Goal: Find specific page/section: Find specific page/section

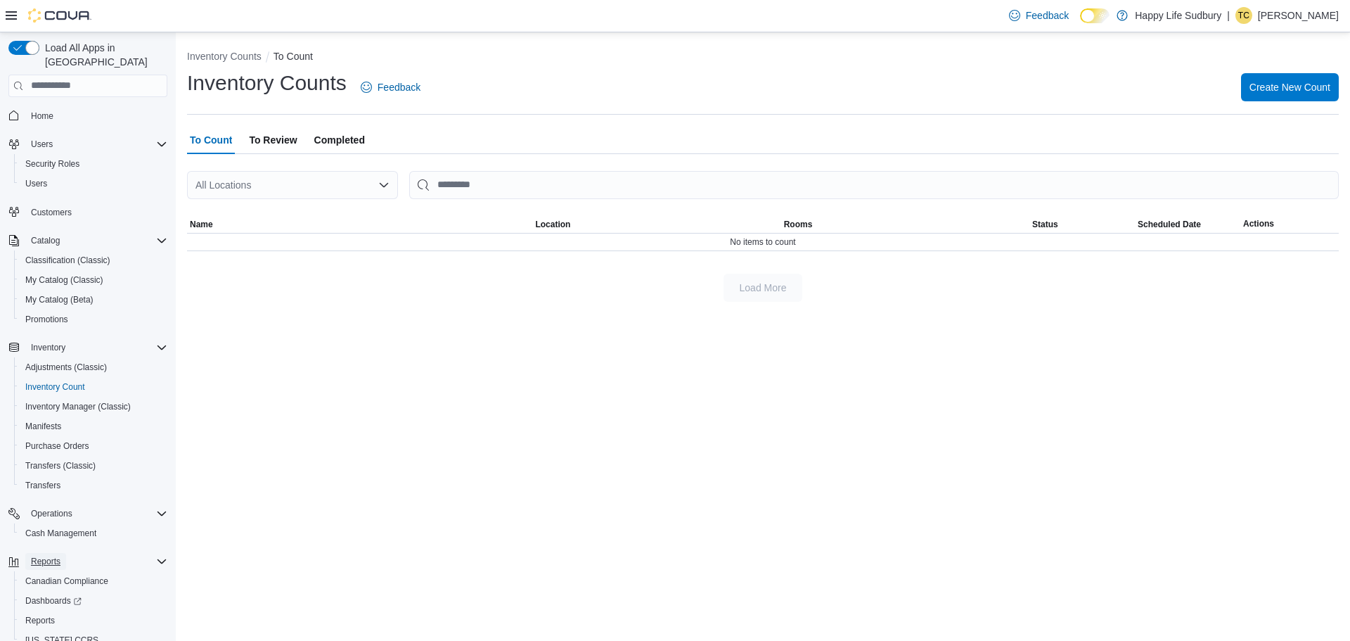
click at [37, 556] on span "Reports" at bounding box center [46, 561] width 30 height 11
click at [68, 553] on div "Reports" at bounding box center [96, 561] width 142 height 17
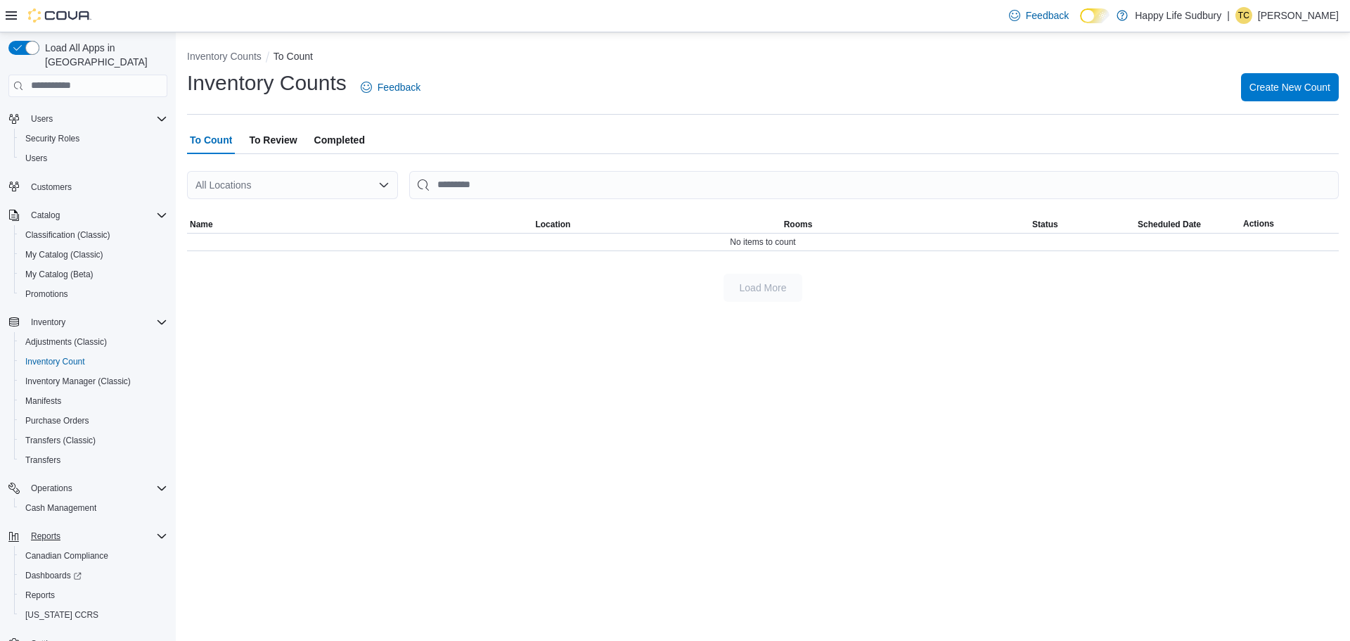
scroll to position [46, 0]
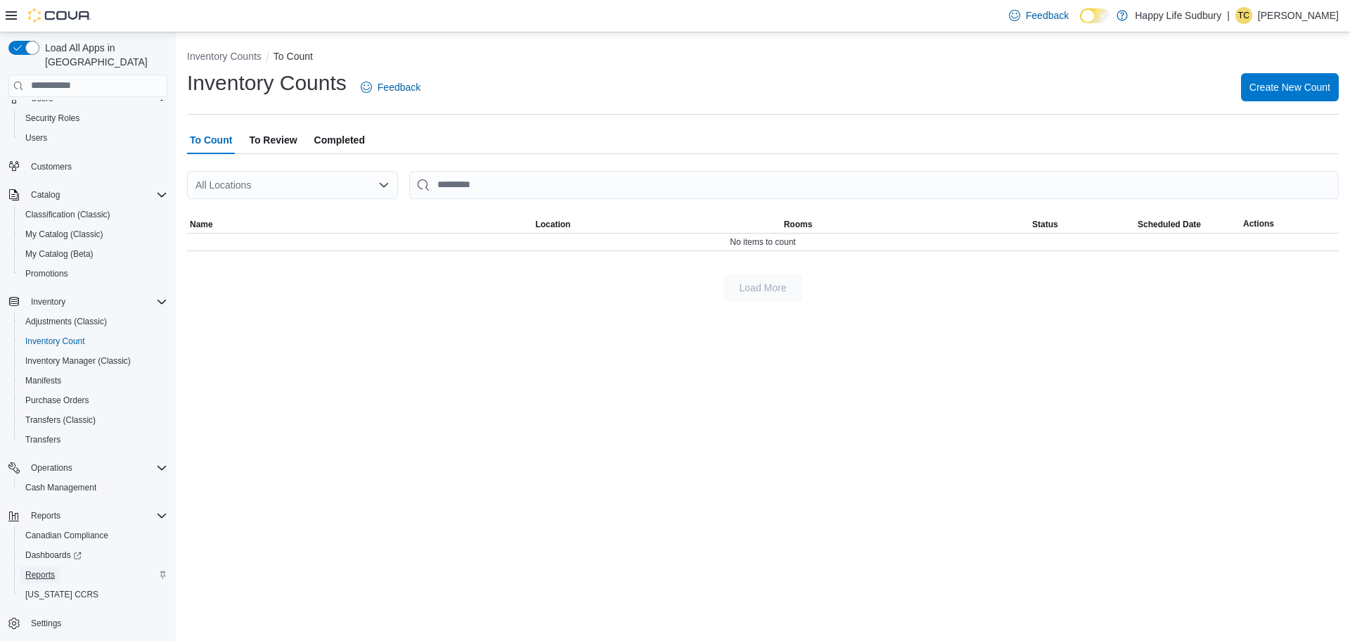
click at [49, 569] on span "Reports" at bounding box center [40, 574] width 30 height 11
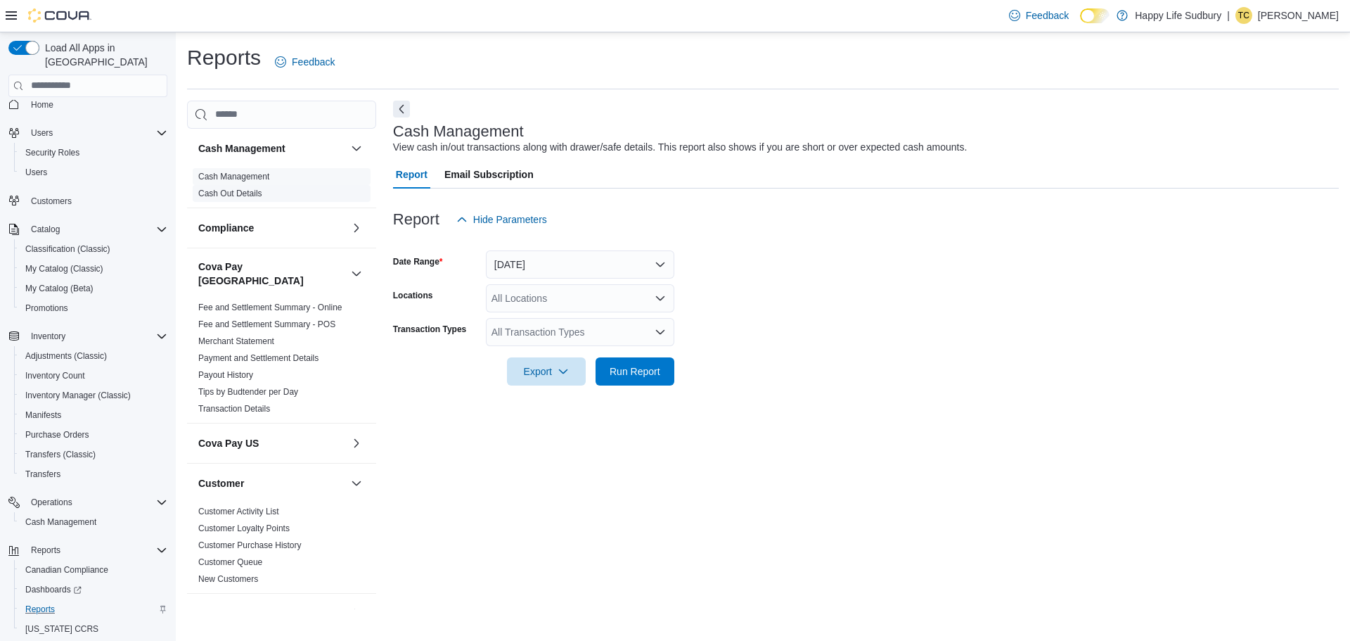
click at [244, 191] on link "Cash Out Details" at bounding box center [230, 193] width 64 height 10
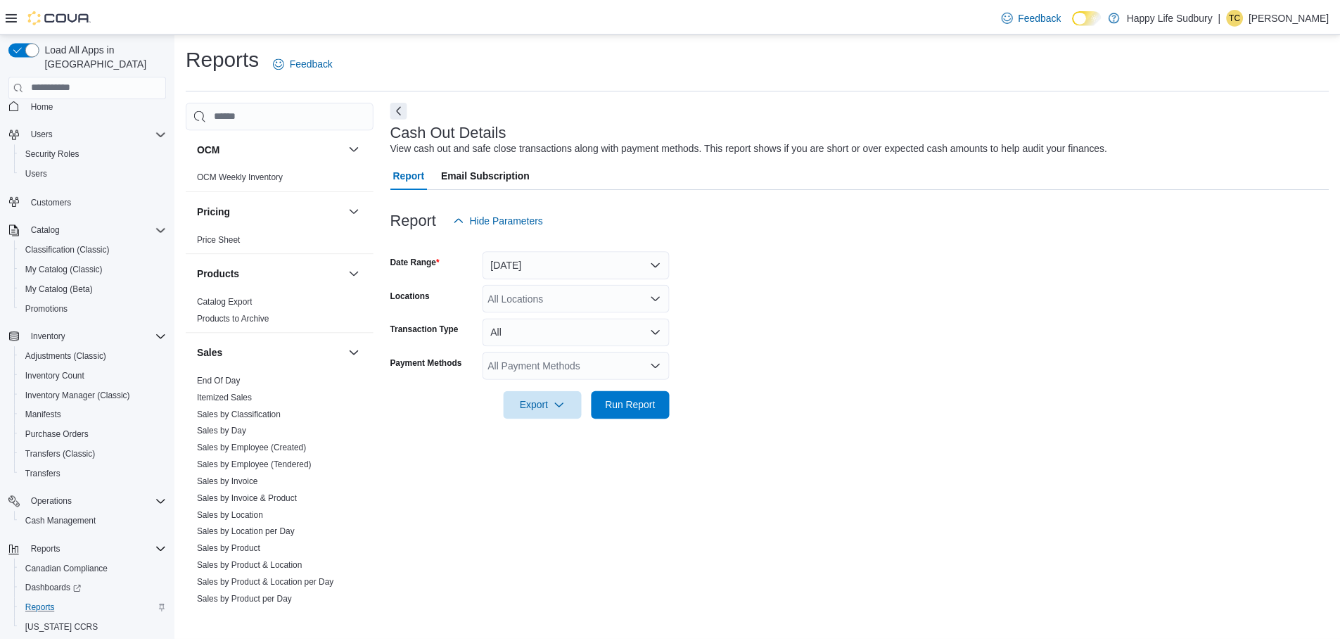
scroll to position [914, 0]
drag, startPoint x: 228, startPoint y: 364, endPoint x: 498, endPoint y: 354, distance: 270.2
click at [228, 374] on link "End Of Day" at bounding box center [220, 379] width 44 height 10
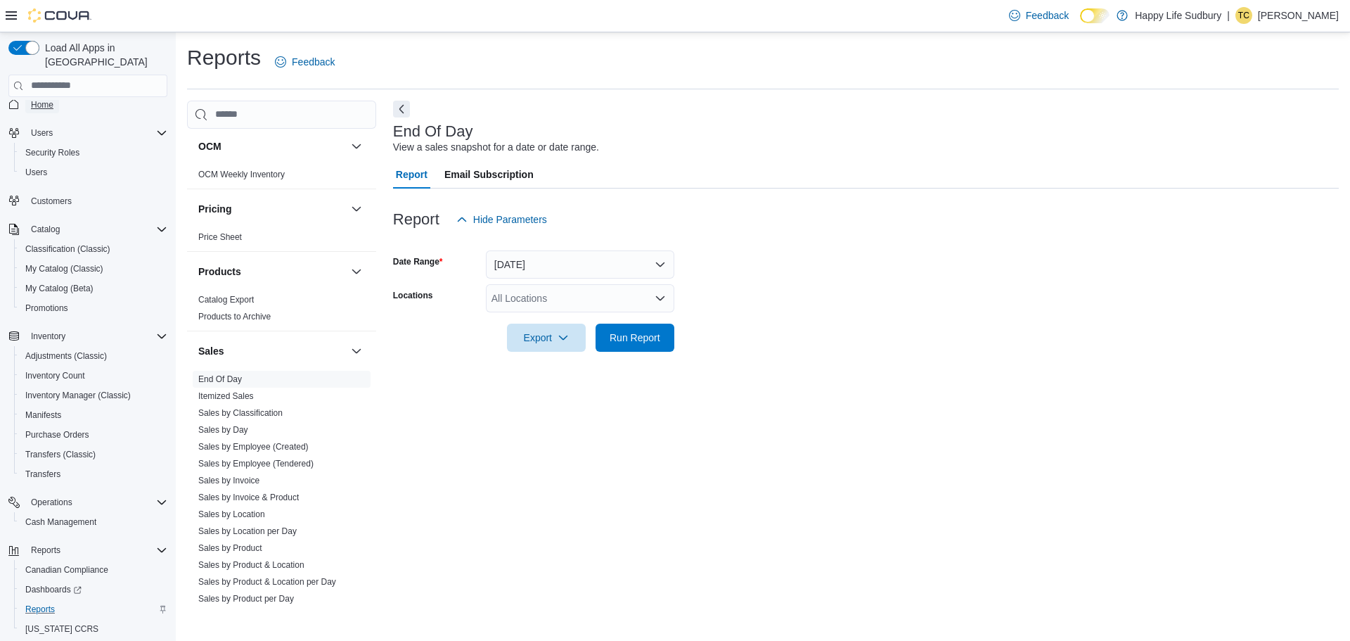
click at [44, 99] on span "Home" at bounding box center [42, 104] width 23 height 11
